Goal: Task Accomplishment & Management: Manage account settings

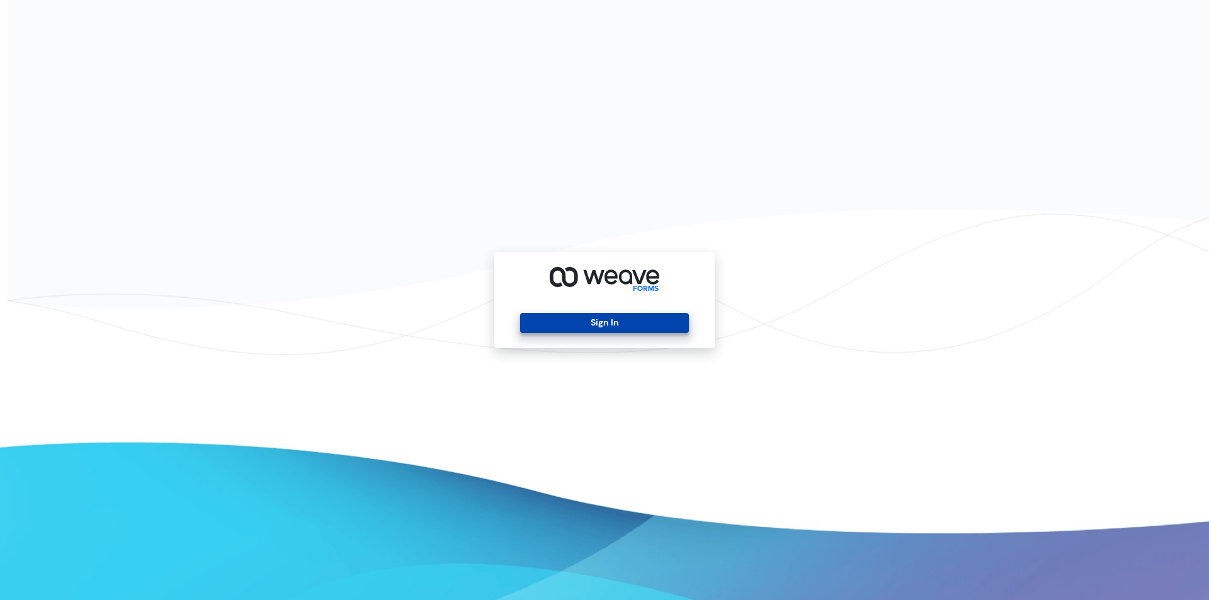
click at [549, 313] on button "Sign In" at bounding box center [604, 323] width 168 height 20
